Goal: Complete application form

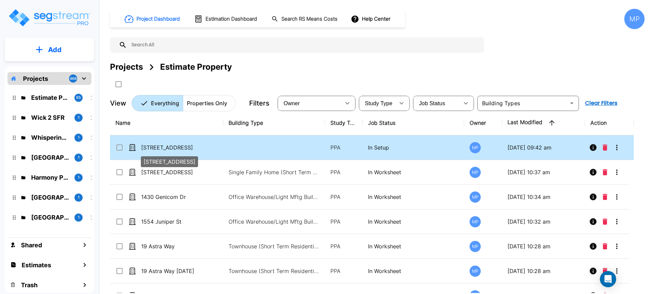
click at [169, 149] on p "[STREET_ADDRESS]" at bounding box center [175, 148] width 68 height 8
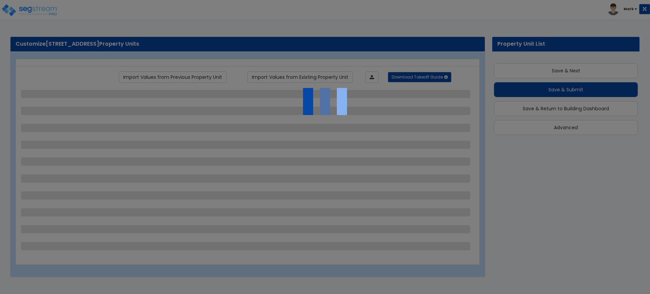
scroll to position [16, 0]
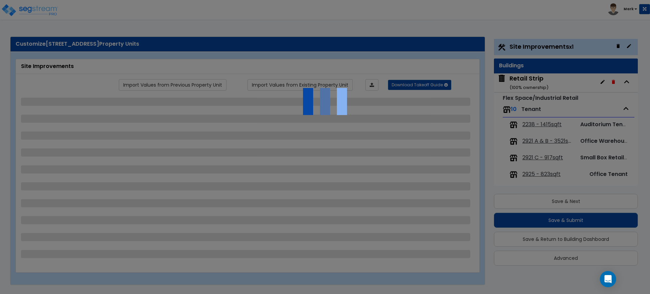
select select "2"
select select "1"
select select "2"
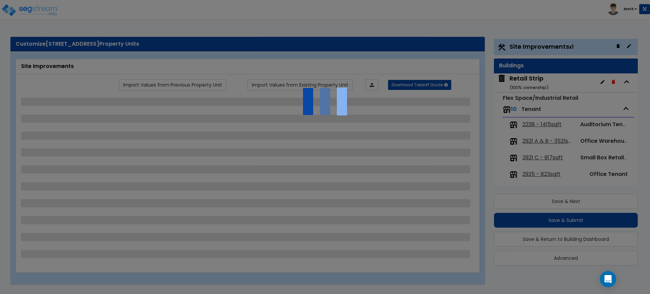
select select "1"
select select "2"
select select "4"
select select "2"
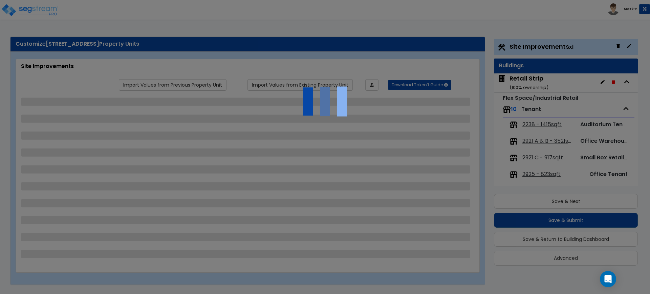
select select "1"
select select "4"
select select "2"
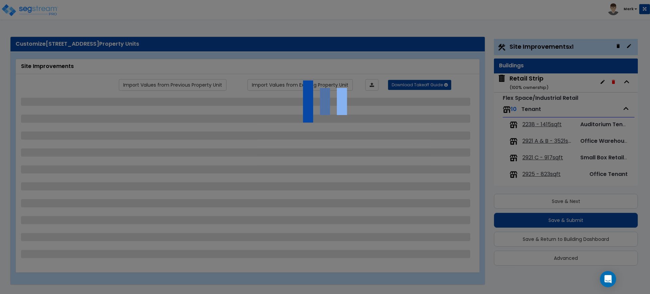
select select "1"
select select "2"
select select "1"
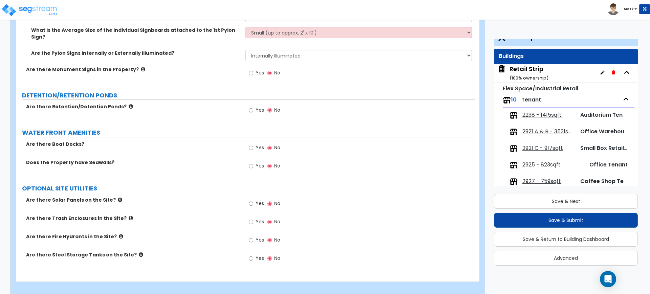
scroll to position [0, 0]
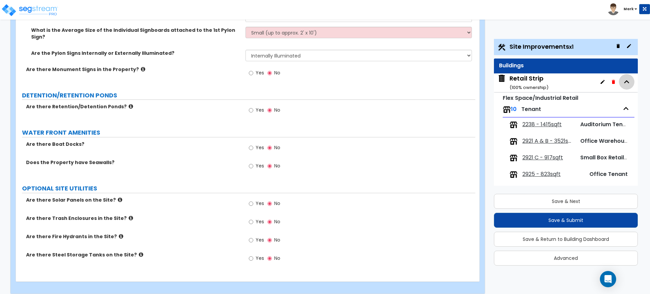
click at [625, 83] on icon "button" at bounding box center [627, 82] width 10 height 10
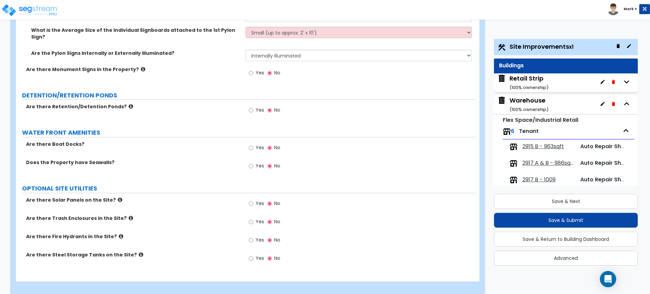
click at [621, 133] on icon "button" at bounding box center [626, 131] width 10 height 10
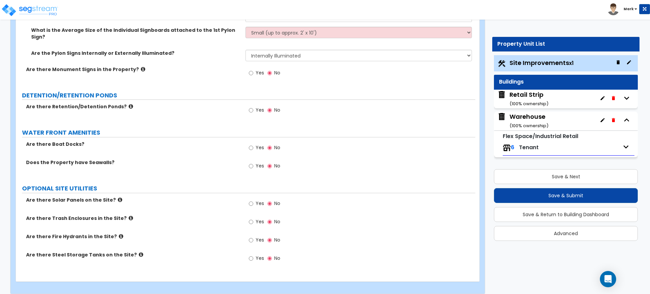
click at [529, 117] on div "Warehouse ( 100 % ownership)" at bounding box center [529, 120] width 39 height 17
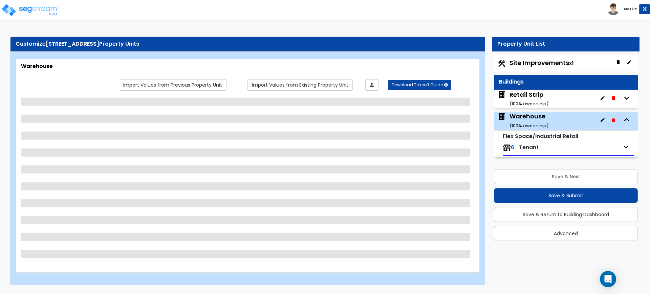
select select "6"
select select "1"
select select "10"
select select "2"
select select "1"
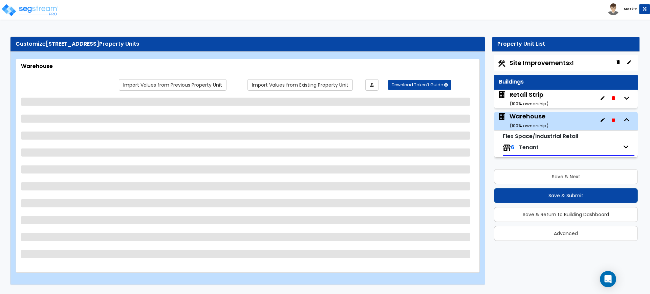
select select "4"
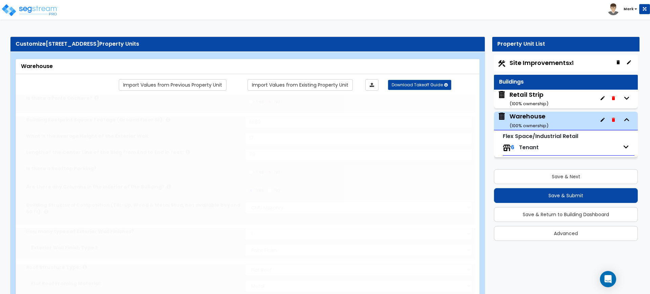
select select "1"
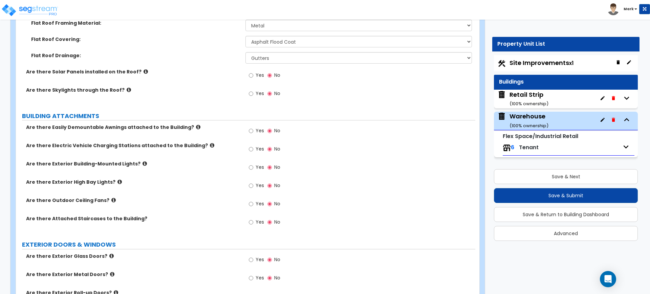
scroll to position [327, 0]
